Goal: Task Accomplishment & Management: Use online tool/utility

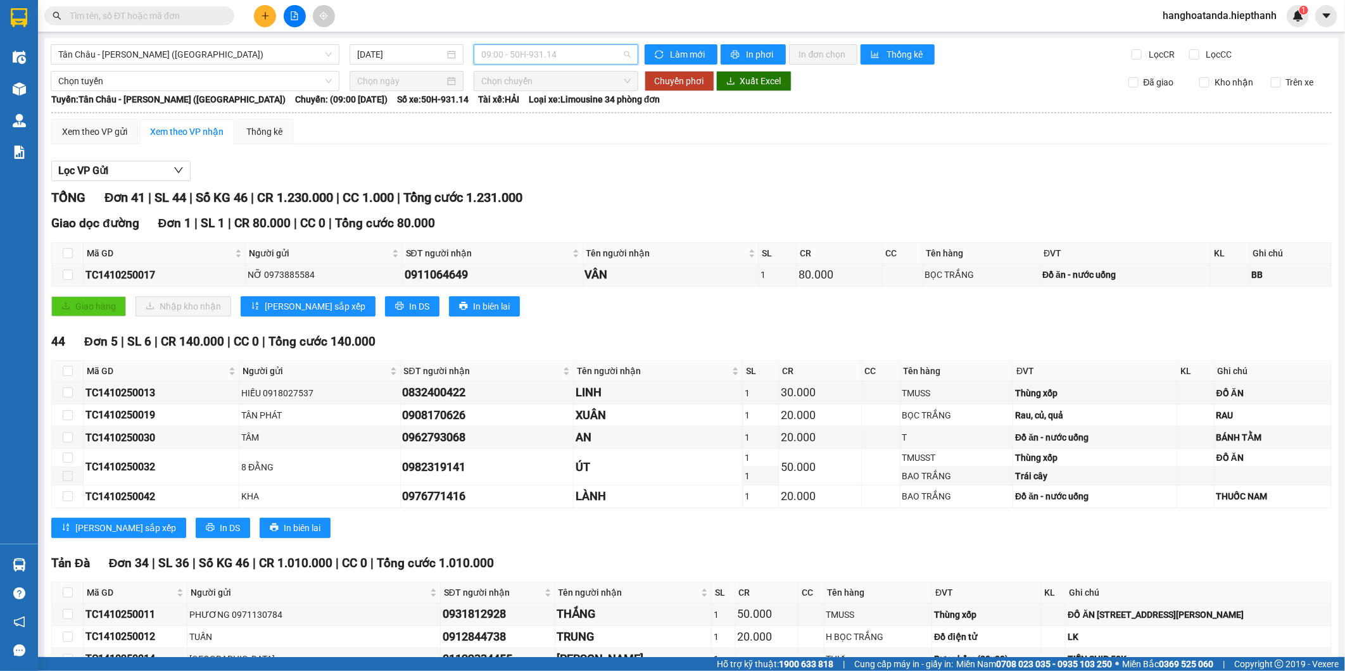
click at [507, 54] on span "09:00 - 50H-931.14" at bounding box center [555, 54] width 149 height 19
click at [308, 58] on span "Tân Châu - [PERSON_NAME] ([GEOGRAPHIC_DATA])" at bounding box center [195, 54] width 274 height 19
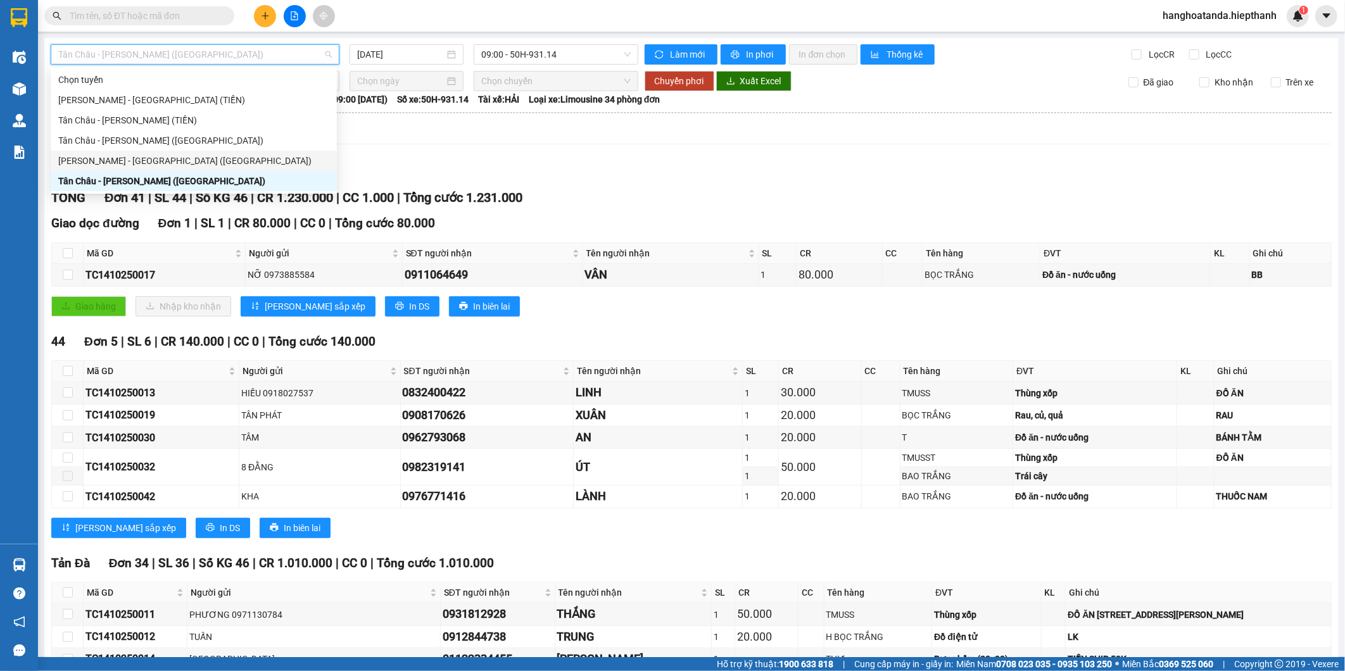
click at [179, 167] on div "[PERSON_NAME] - [GEOGRAPHIC_DATA] ([GEOGRAPHIC_DATA])" at bounding box center [193, 161] width 271 height 14
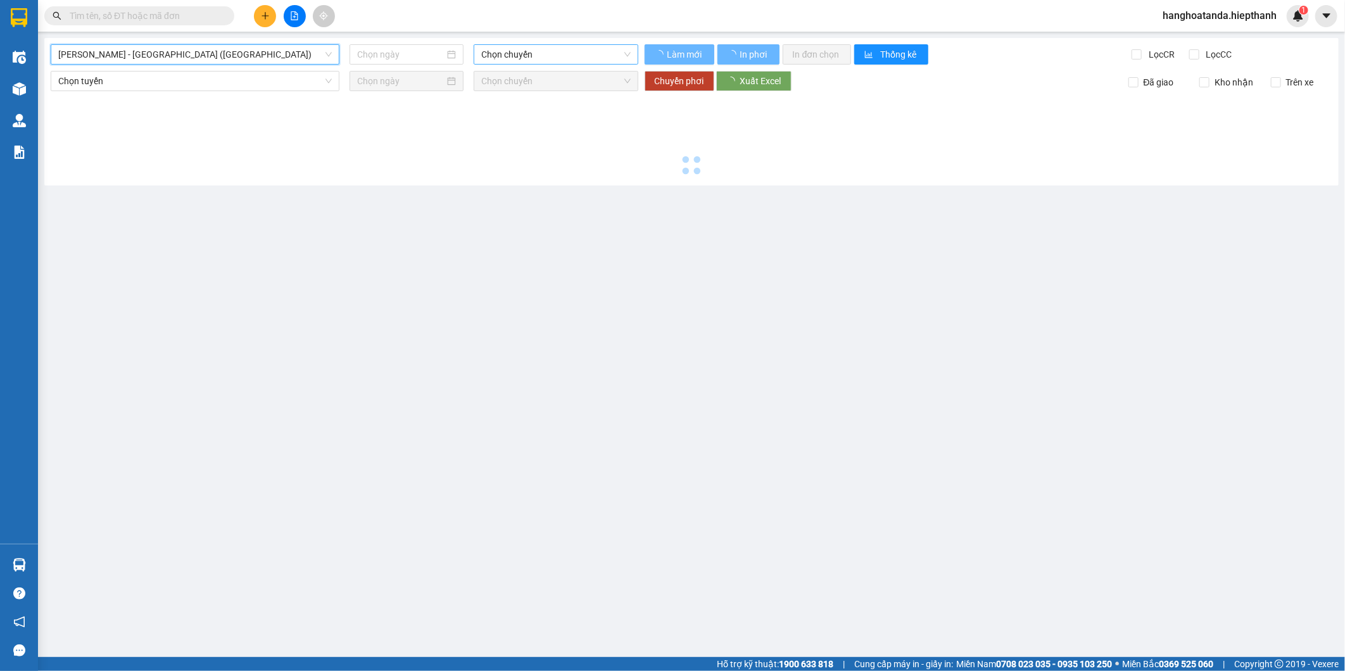
click at [527, 54] on span "Chọn chuyến" at bounding box center [555, 54] width 149 height 19
type input "[DATE]"
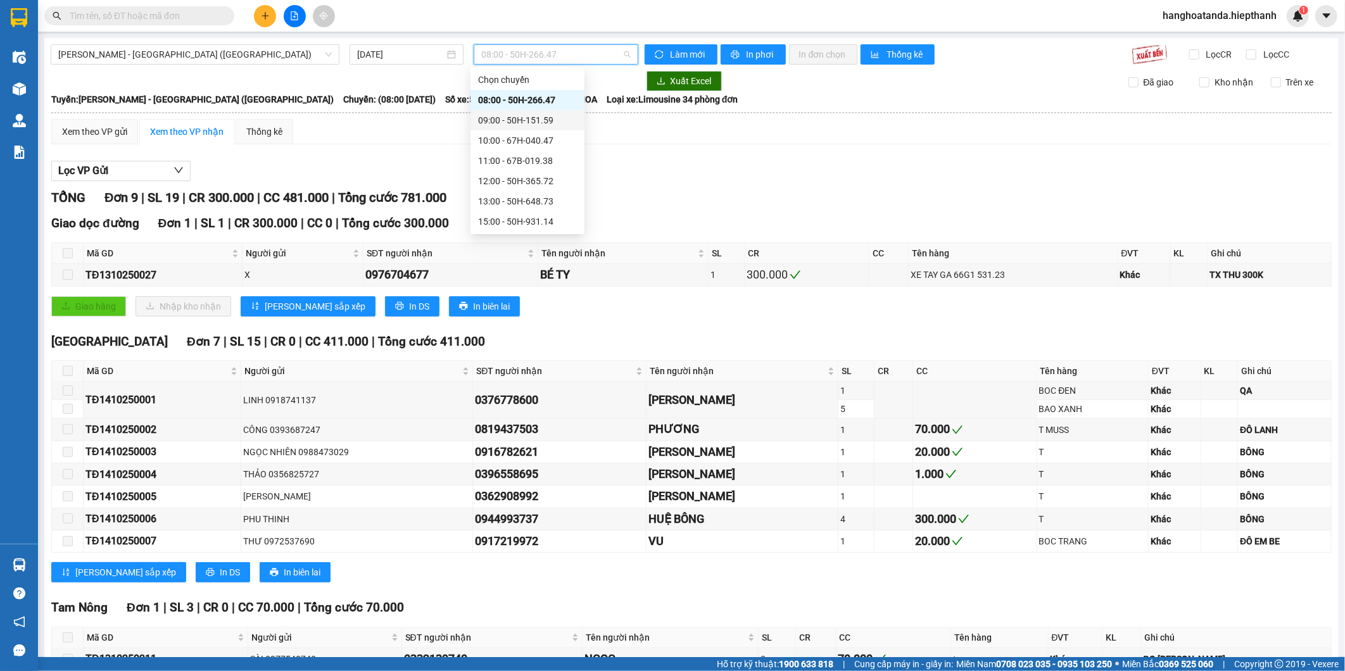
click at [503, 118] on div "09:00 - 50H-151.59" at bounding box center [527, 120] width 99 height 14
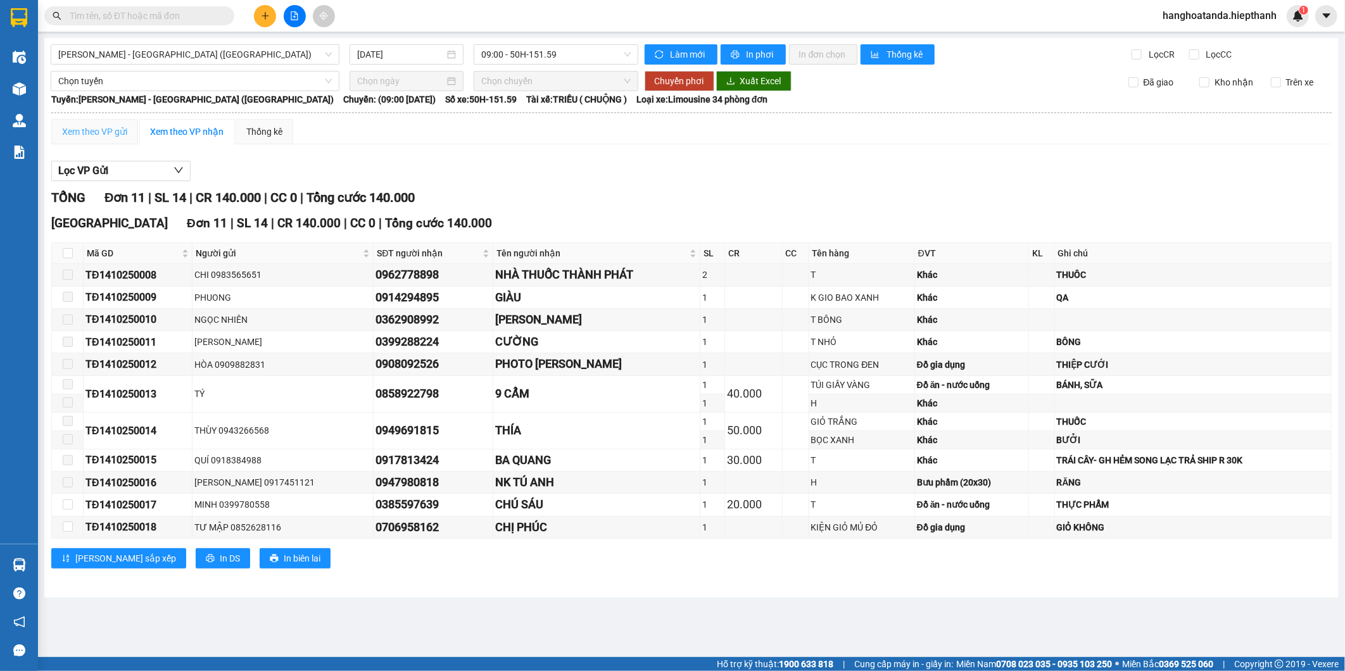
click at [87, 119] on div "Xem theo VP gửi" at bounding box center [94, 131] width 87 height 25
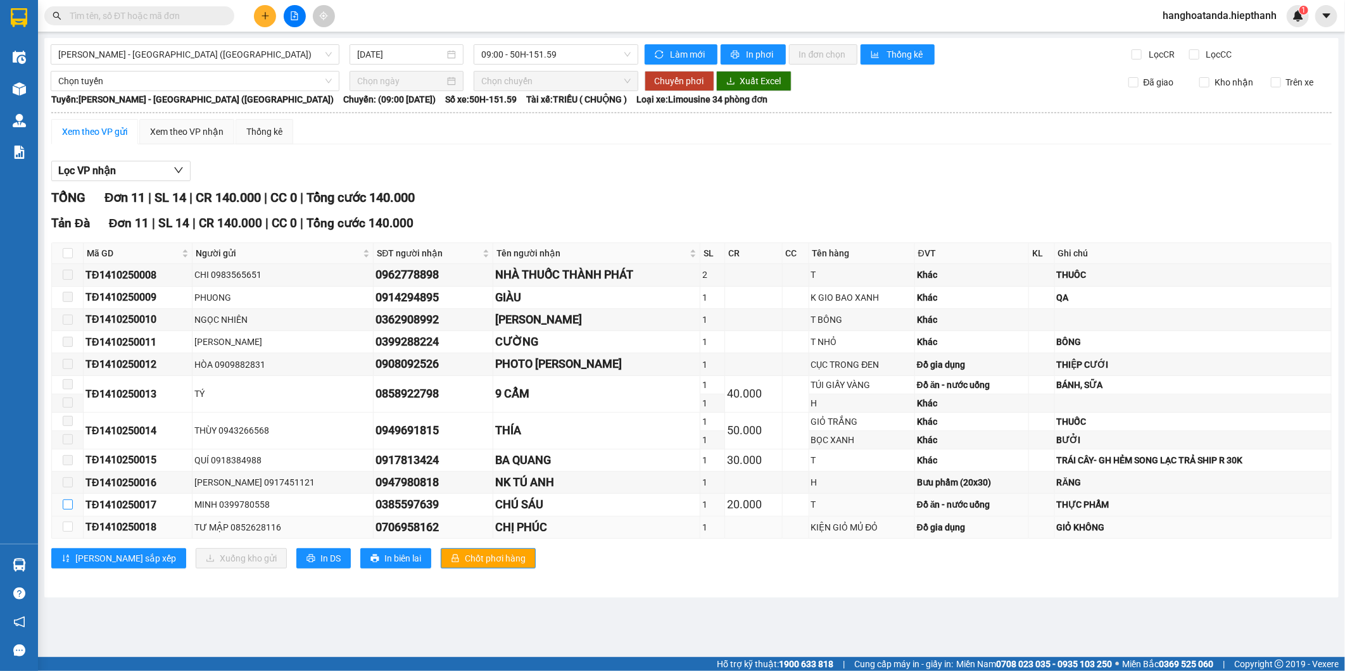
drag, startPoint x: 65, startPoint y: 505, endPoint x: 65, endPoint y: 538, distance: 32.9
click at [65, 508] on input "checkbox" at bounding box center [68, 505] width 10 height 10
checkbox input "true"
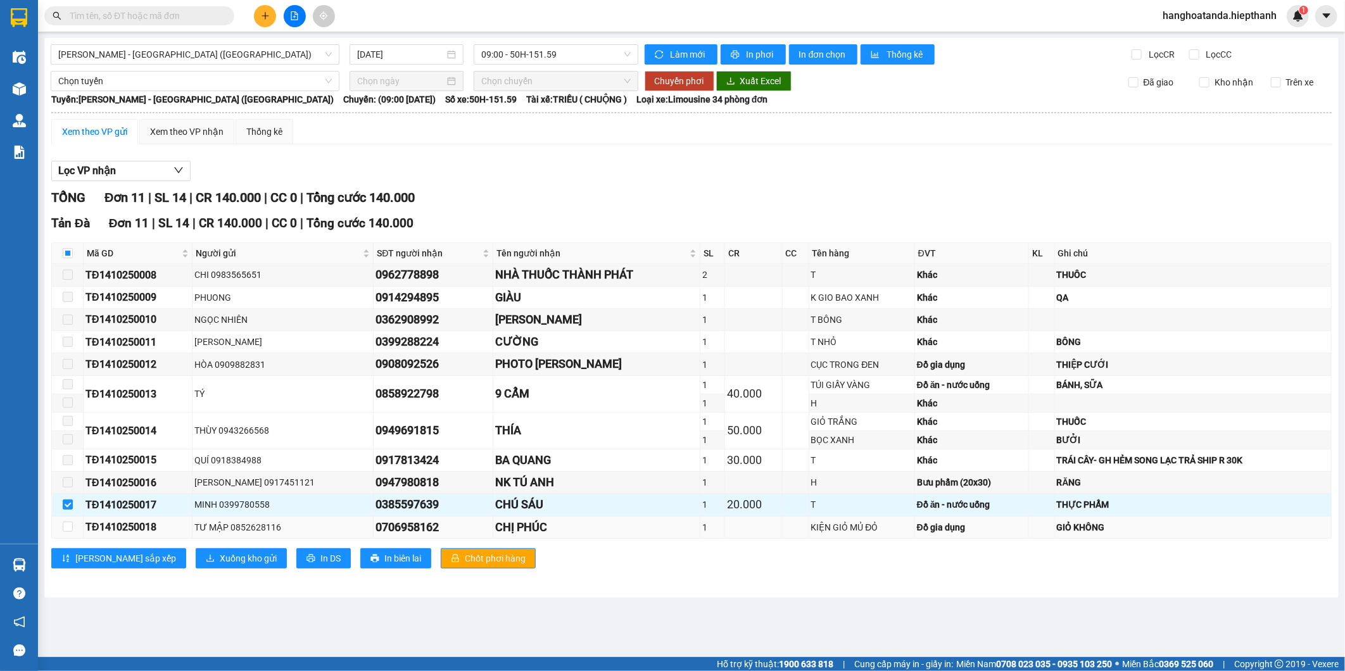
click at [65, 538] on td at bounding box center [68, 528] width 32 height 22
drag, startPoint x: 70, startPoint y: 526, endPoint x: 101, endPoint y: 530, distance: 31.9
click at [70, 526] on input "checkbox" at bounding box center [68, 527] width 10 height 10
checkbox input "true"
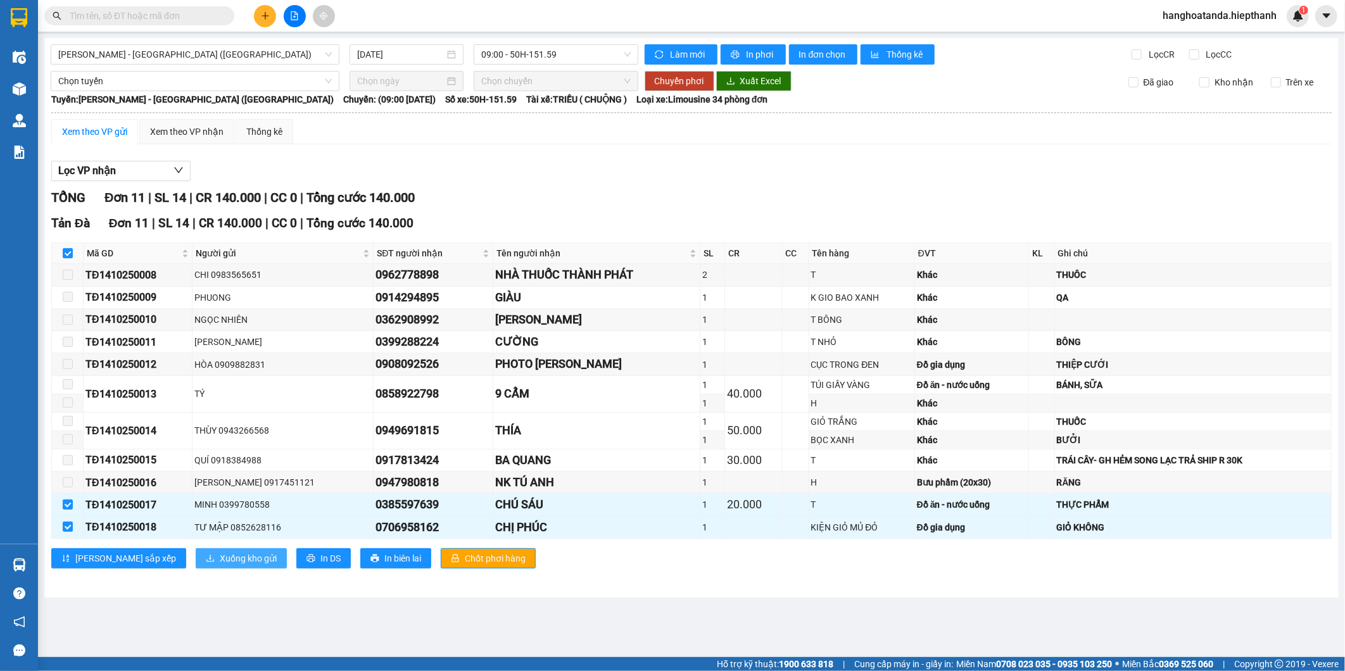
drag, startPoint x: 156, startPoint y: 543, endPoint x: 170, endPoint y: 557, distance: 20.2
click at [158, 545] on div "[GEOGRAPHIC_DATA] 11 | SL 14 | CR 140.000 | CC 0 | Tổng cước 140.000 Mã GD Ngườ…" at bounding box center [691, 395] width 1280 height 363
click at [220, 557] on span "Xuống kho gửi" at bounding box center [248, 559] width 57 height 14
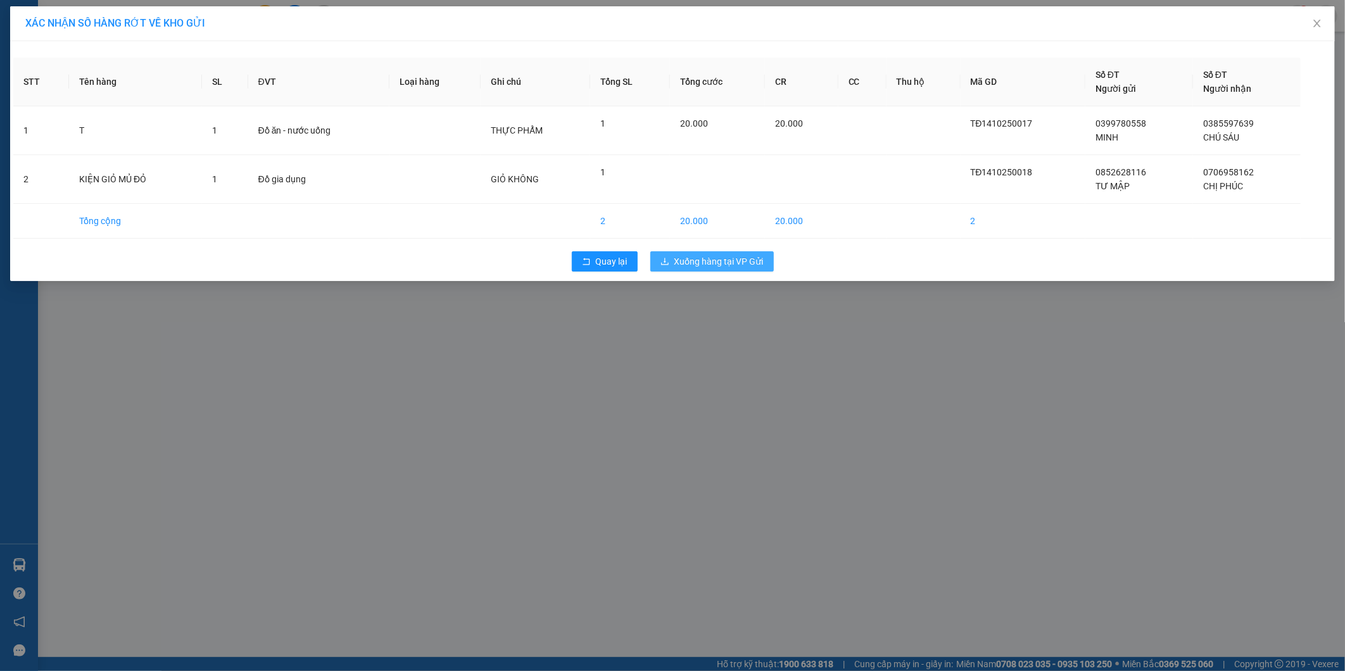
click at [712, 262] on span "Xuống hàng tại VP Gửi" at bounding box center [718, 262] width 89 height 14
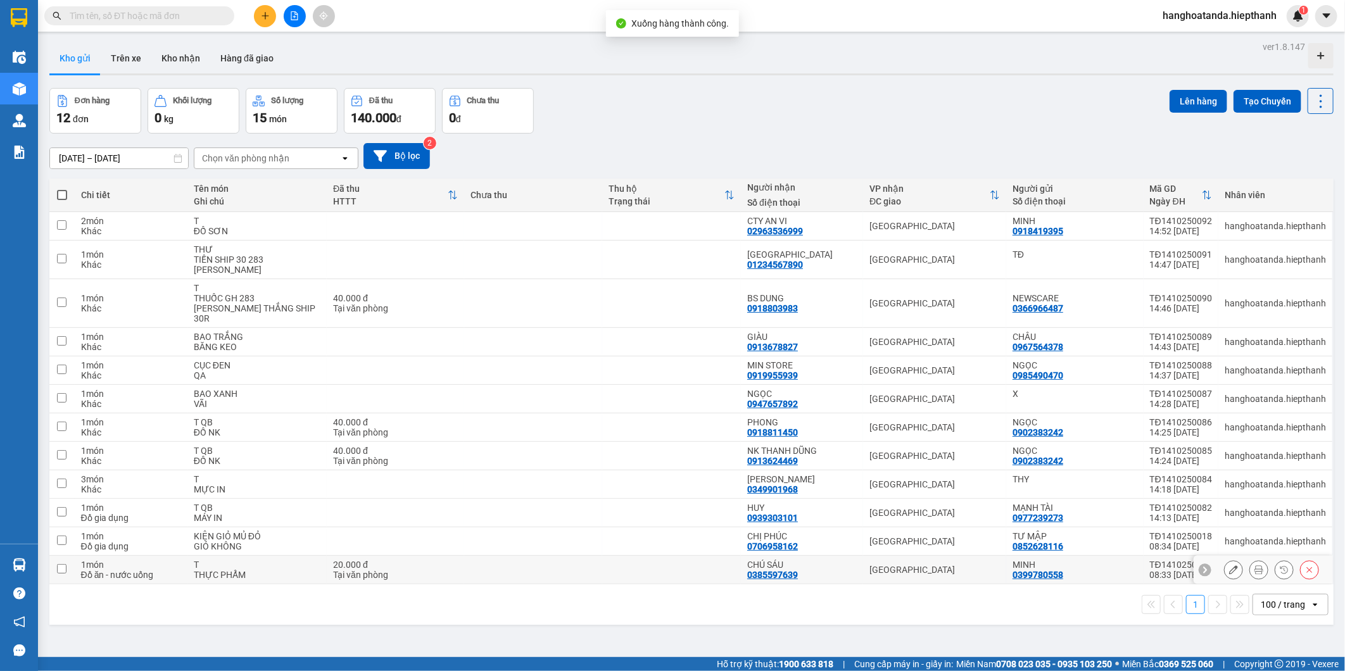
click at [445, 570] on div "Tại văn phòng" at bounding box center [395, 575] width 125 height 10
checkbox input "true"
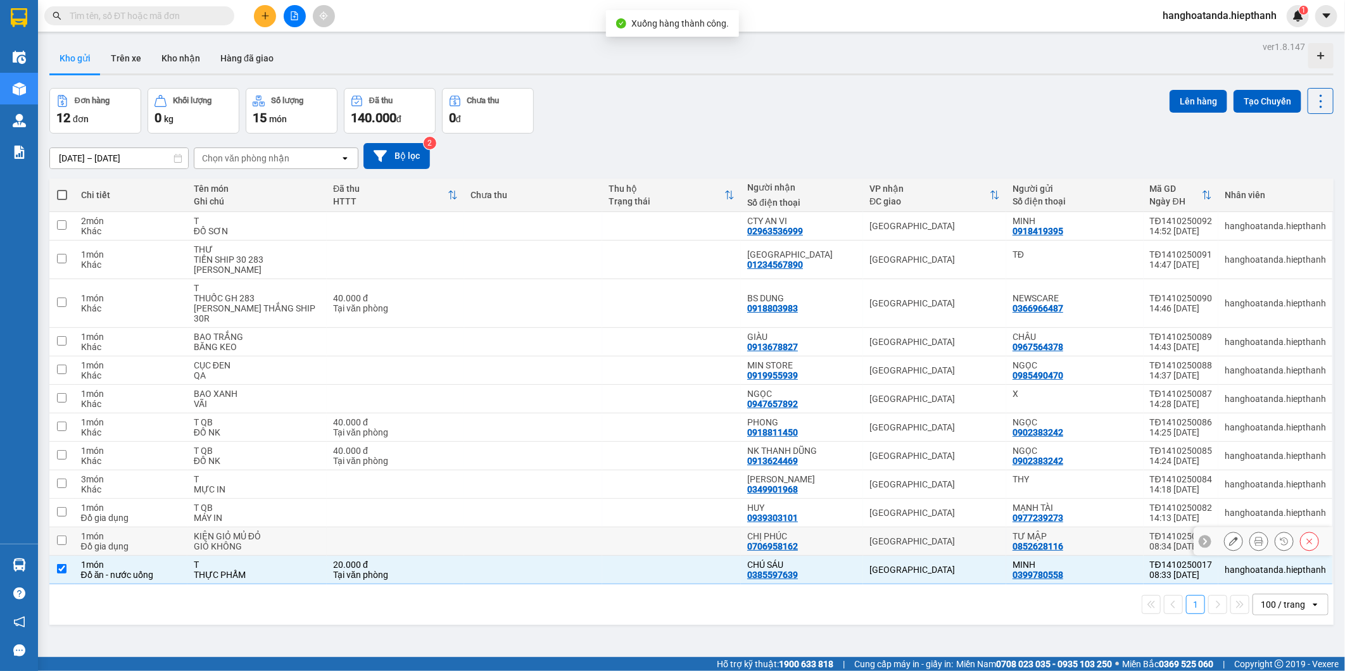
click at [450, 539] on td at bounding box center [395, 541] width 137 height 28
checkbox input "true"
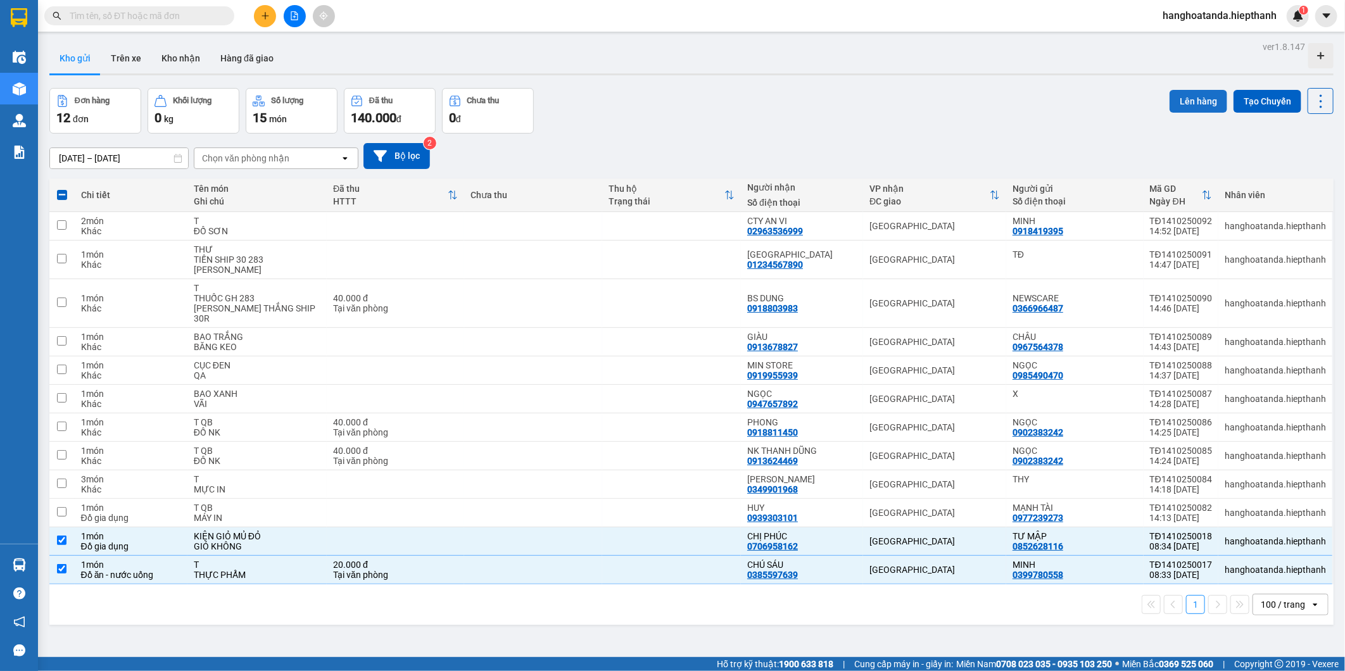
drag, startPoint x: 1176, startPoint y: 94, endPoint x: 1166, endPoint y: 96, distance: 10.3
click at [1171, 94] on button "Lên hàng" at bounding box center [1199, 101] width 58 height 23
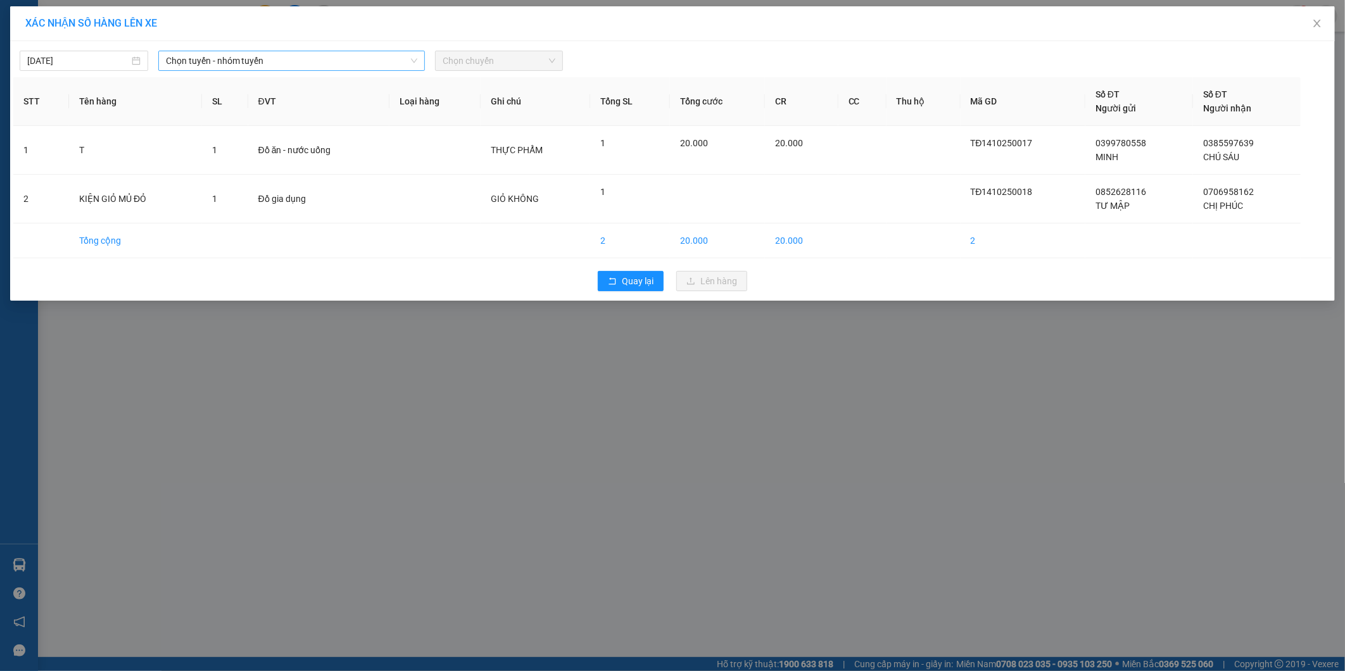
click at [331, 64] on span "Chọn tuyến - nhóm tuyến" at bounding box center [291, 60] width 251 height 19
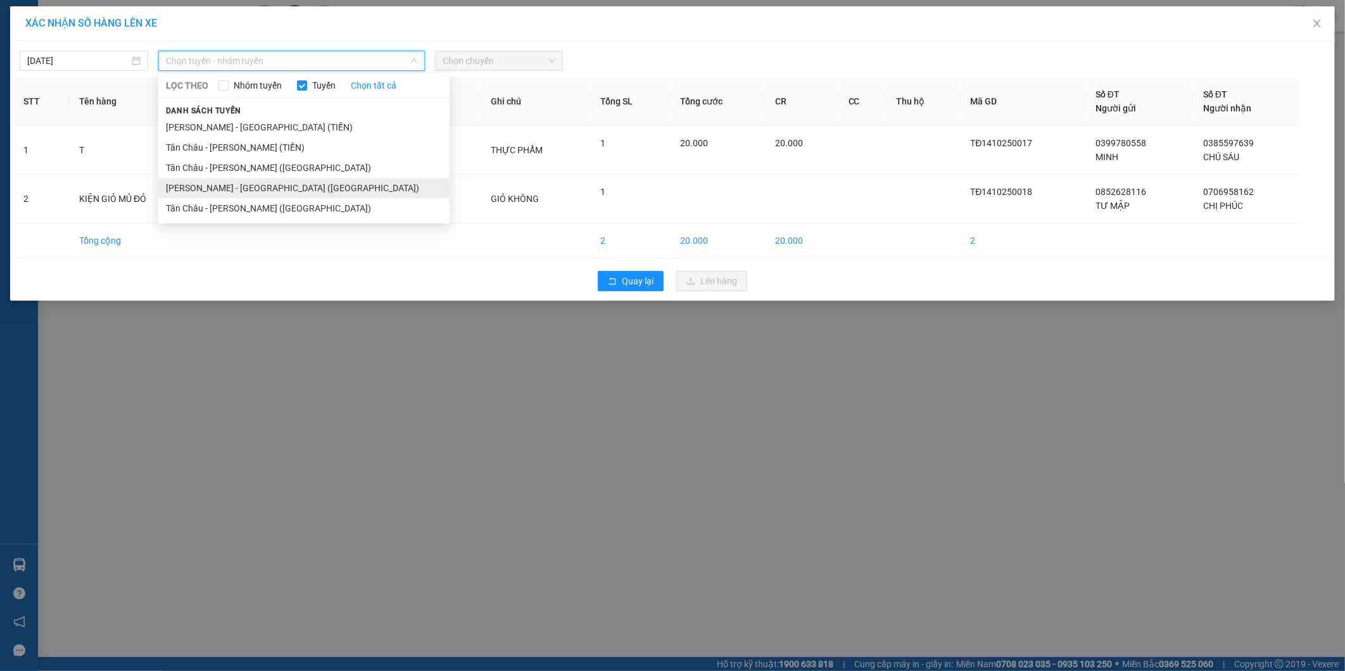
click at [227, 193] on li "[PERSON_NAME] - [GEOGRAPHIC_DATA] ([GEOGRAPHIC_DATA])" at bounding box center [303, 188] width 291 height 20
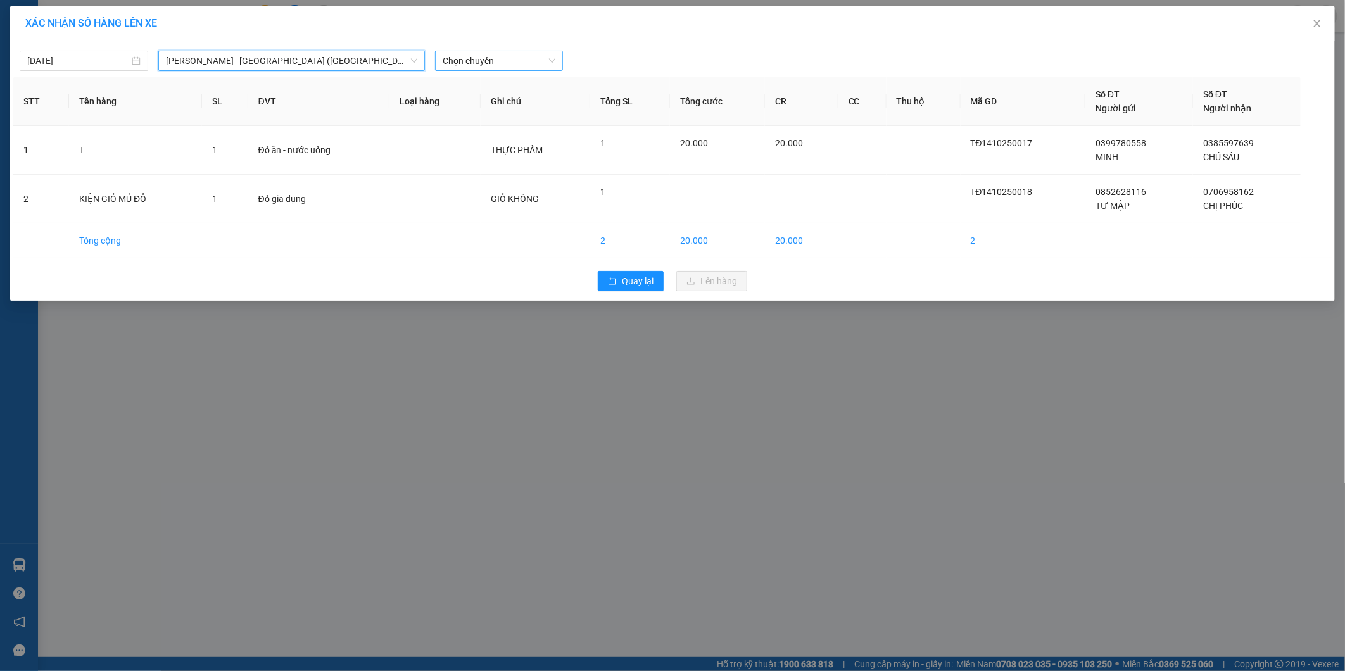
click at [497, 65] on span "Chọn chuyến" at bounding box center [499, 60] width 113 height 19
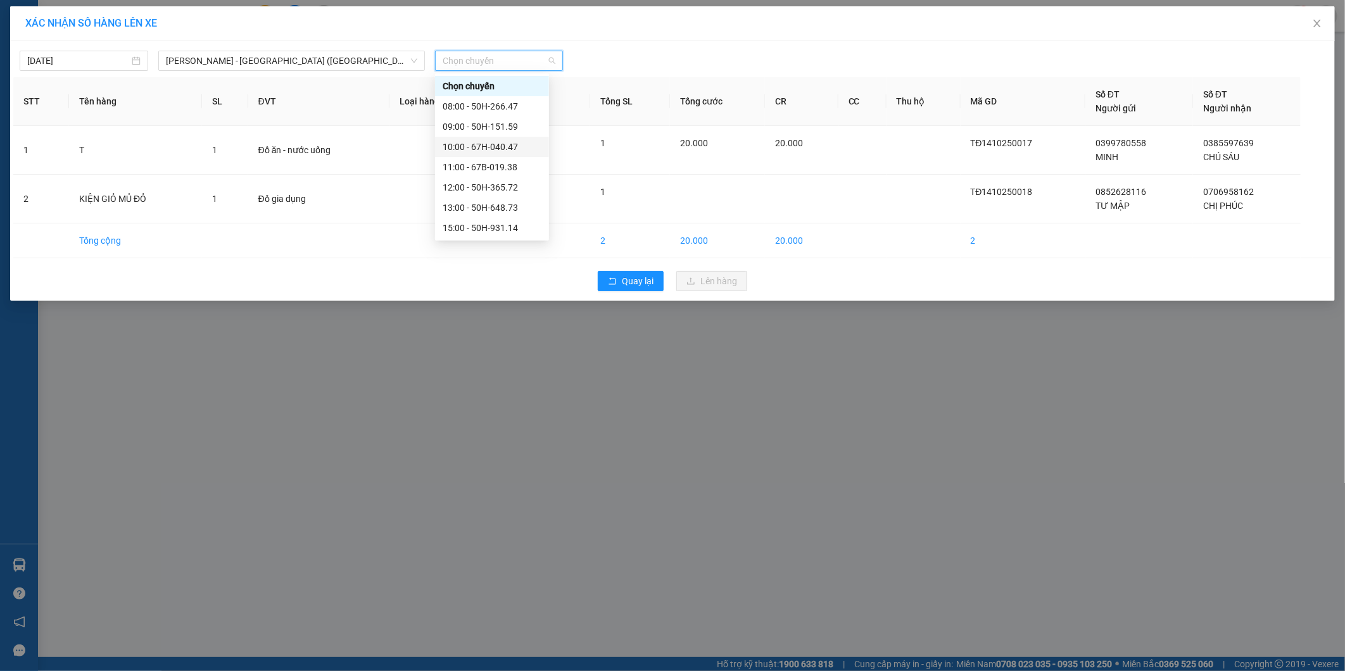
click at [475, 147] on div "10:00 - 67H-040.47" at bounding box center [492, 147] width 99 height 14
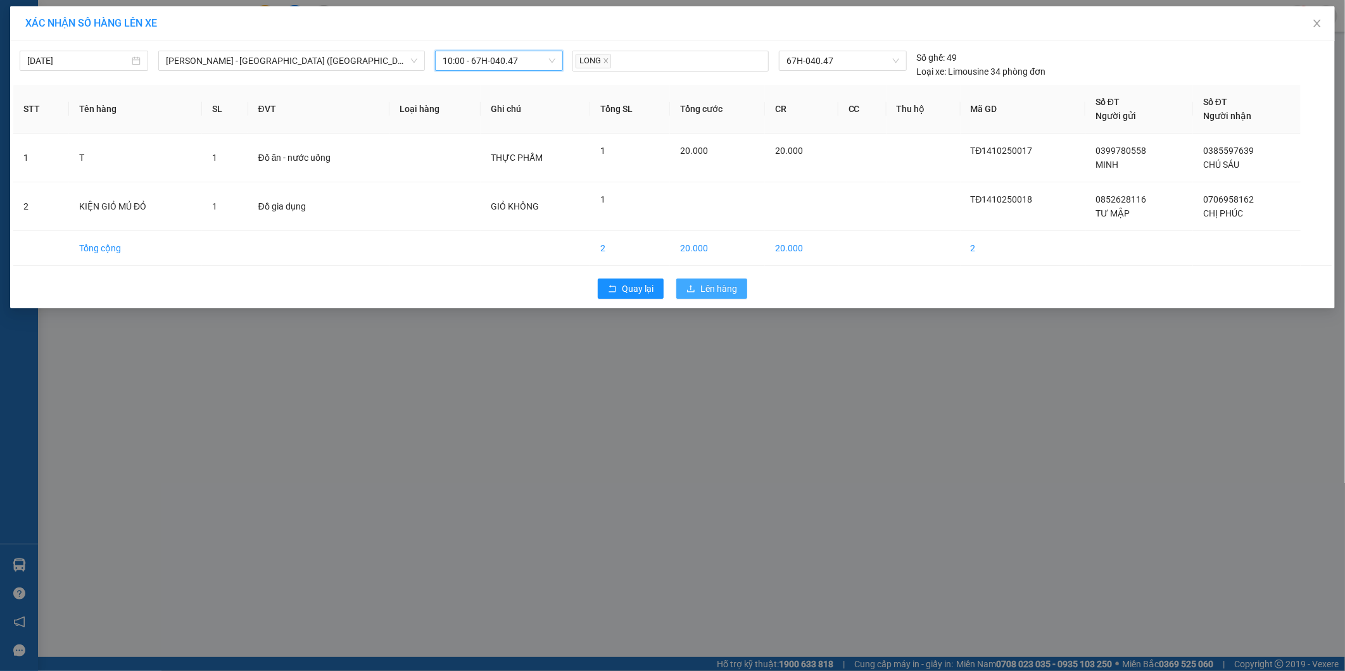
click at [713, 287] on span "Lên hàng" at bounding box center [718, 289] width 37 height 14
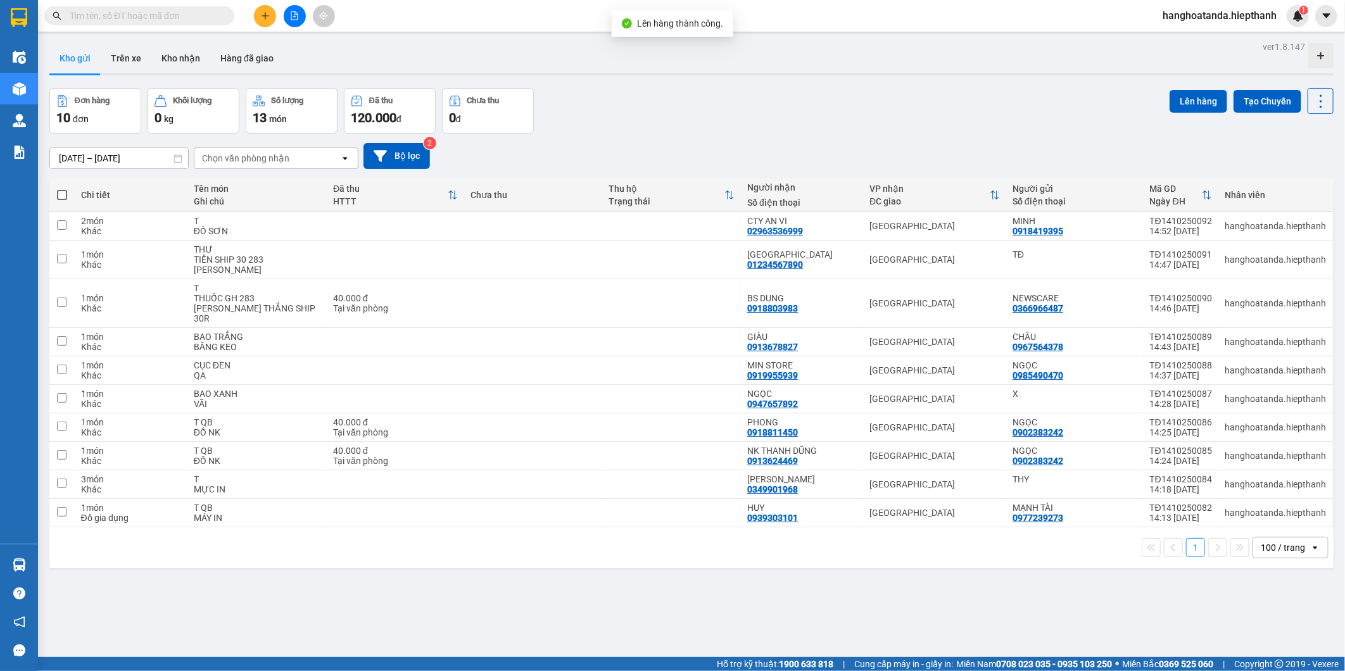
click at [298, 19] on icon "file-add" at bounding box center [294, 15] width 9 height 9
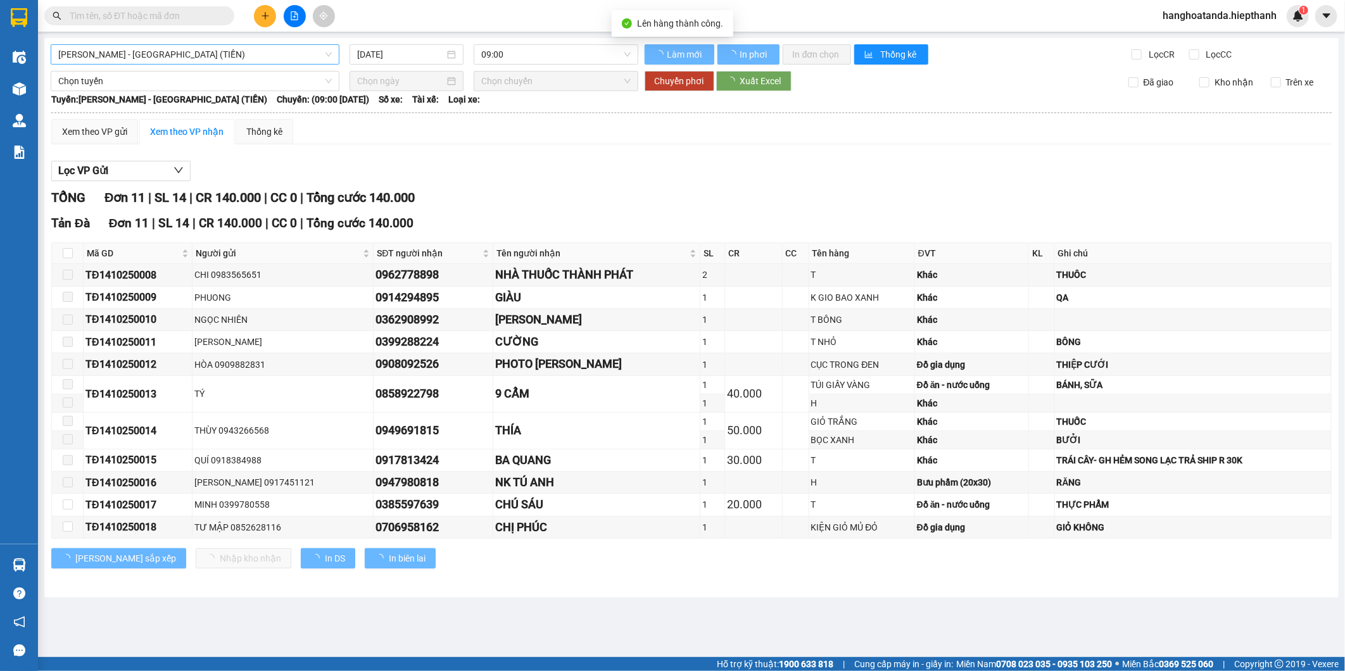
click at [143, 44] on div "[PERSON_NAME] - [GEOGRAPHIC_DATA] (TIỀN)" at bounding box center [195, 54] width 289 height 20
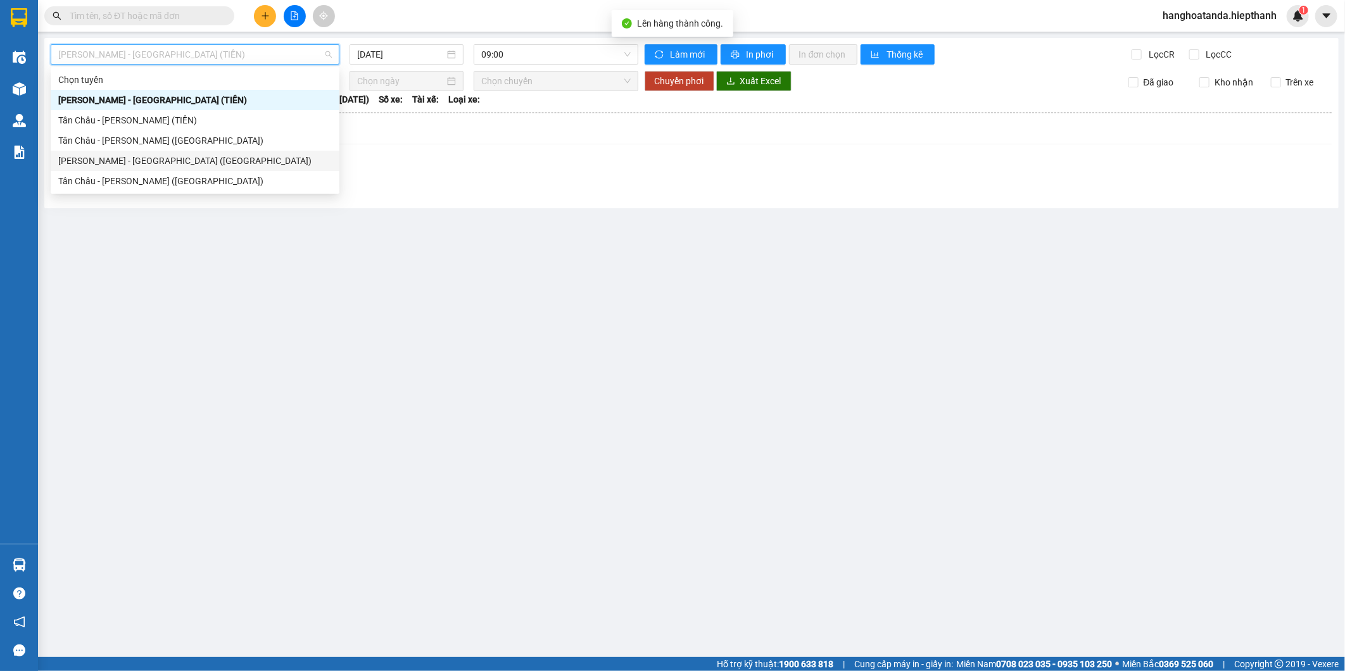
click at [130, 155] on div "[PERSON_NAME] - [GEOGRAPHIC_DATA] ([GEOGRAPHIC_DATA])" at bounding box center [195, 161] width 274 height 14
type input "[DATE]"
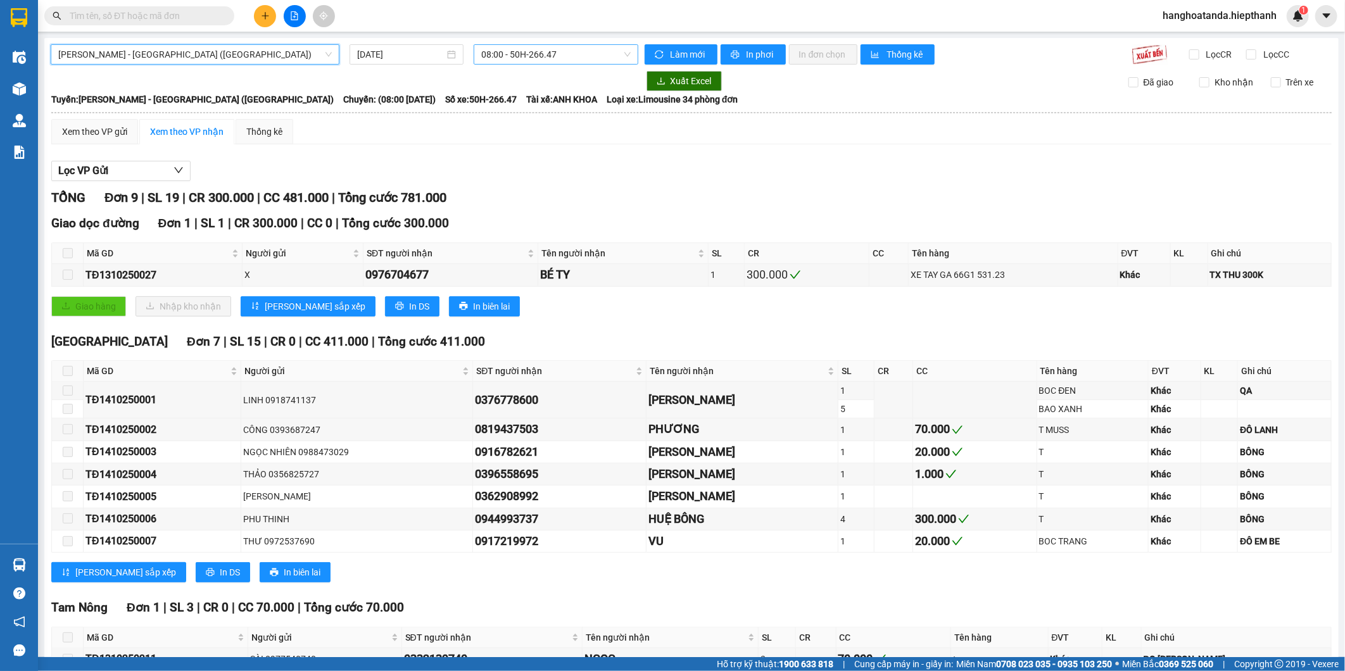
click at [511, 55] on span "08:00 - 50H-266.47" at bounding box center [555, 54] width 149 height 19
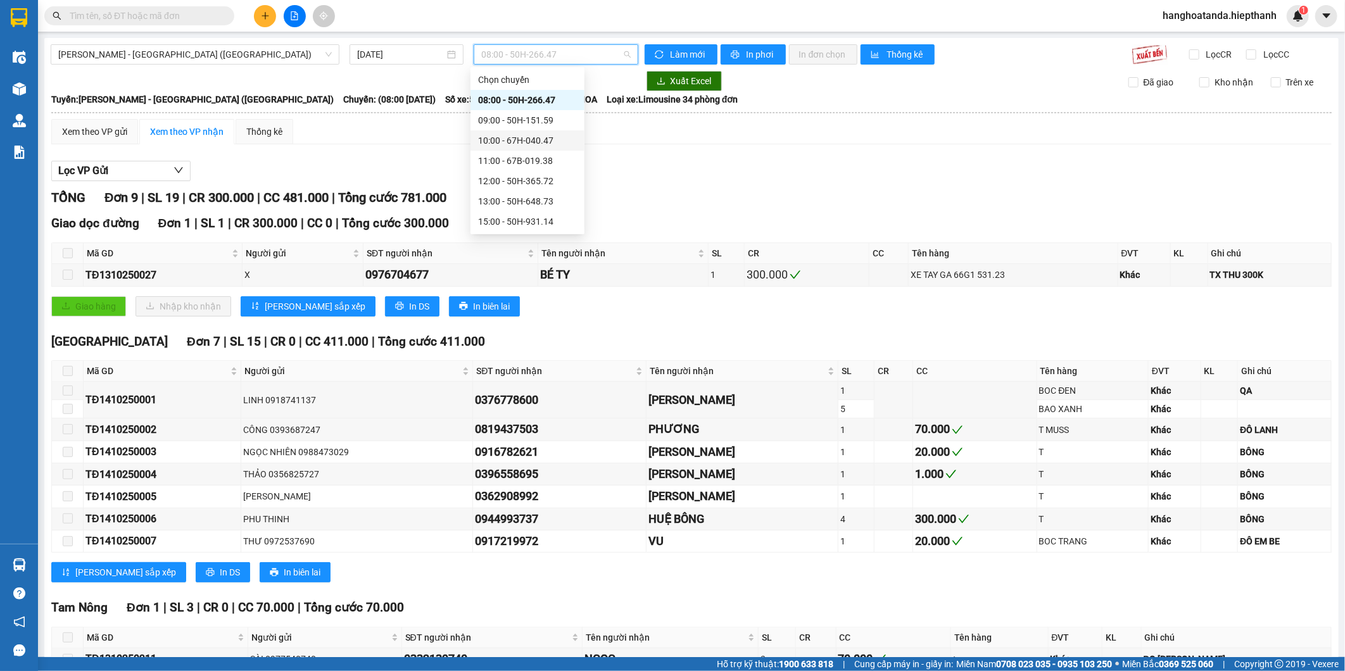
click at [515, 137] on div "10:00 - 67H-040.47" at bounding box center [527, 141] width 99 height 14
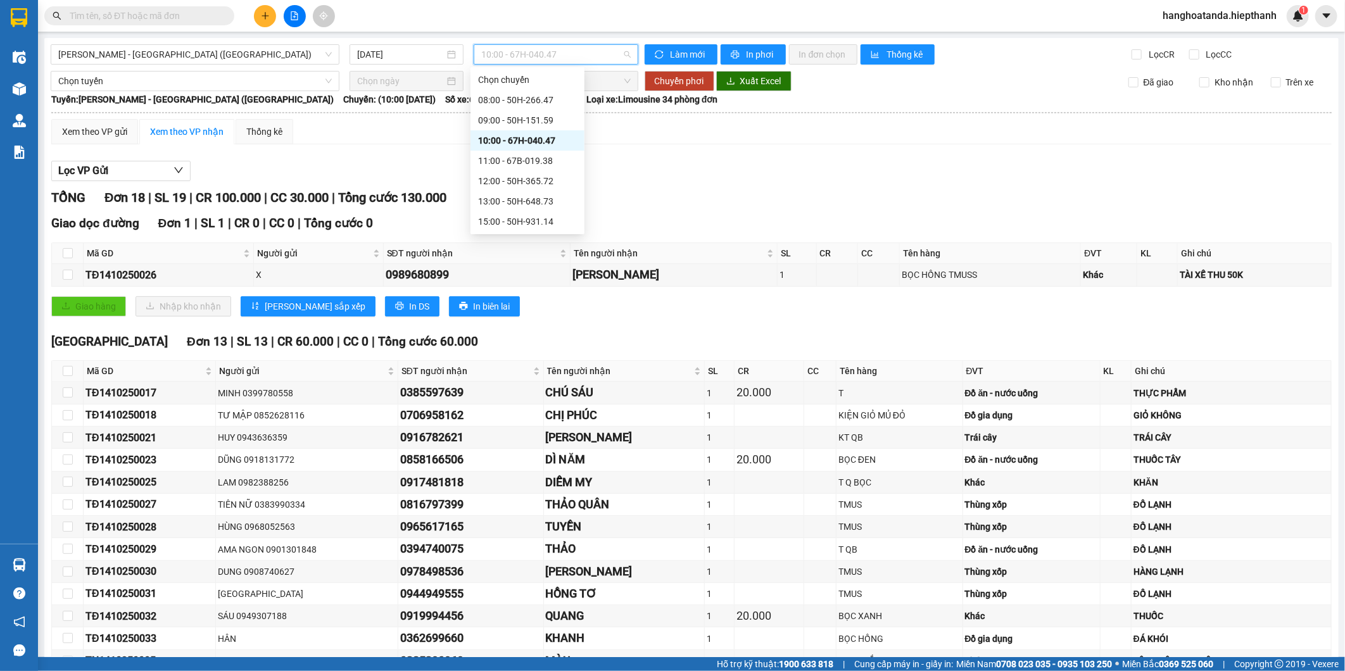
click at [574, 53] on span "10:00 - 67H-040.47" at bounding box center [555, 54] width 149 height 19
click at [513, 163] on div "11:00 - 67B-019.38" at bounding box center [527, 161] width 99 height 14
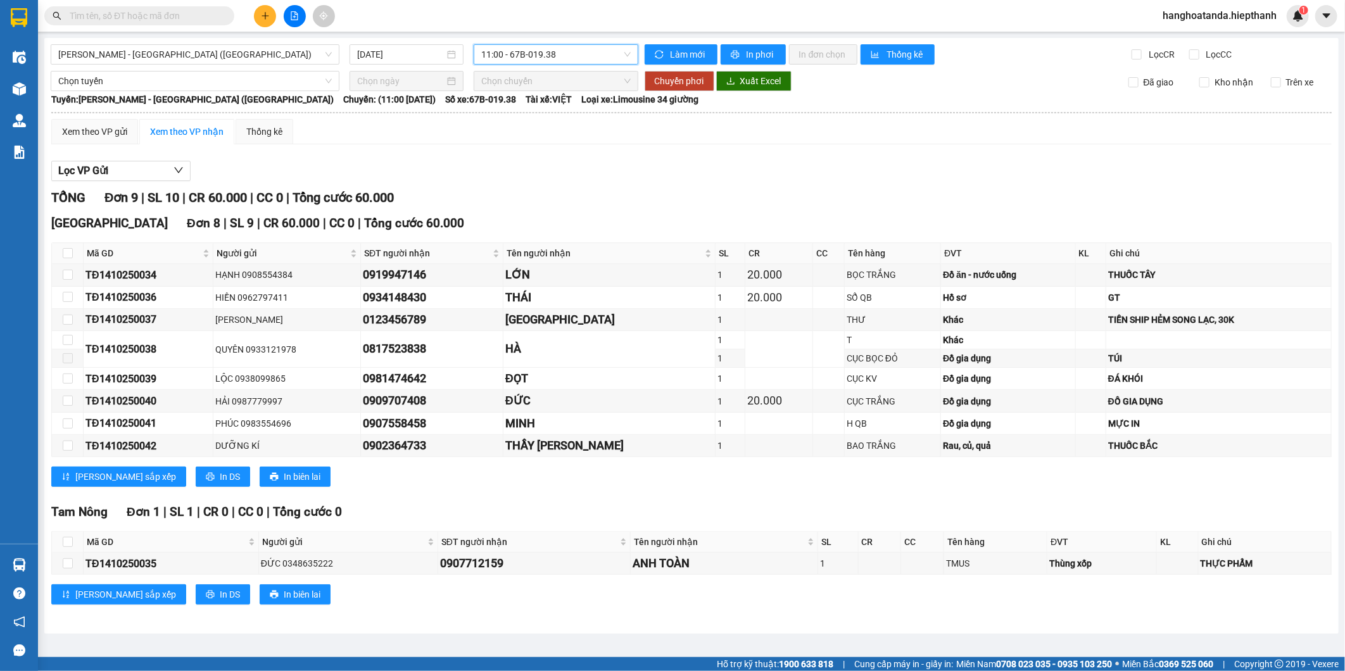
click at [826, 222] on div "[GEOGRAPHIC_DATA] 8 | SL 9 | CR 60.000 | CC 0 | Tổng cước 60.000" at bounding box center [691, 223] width 1280 height 19
